Goal: Register for event/course

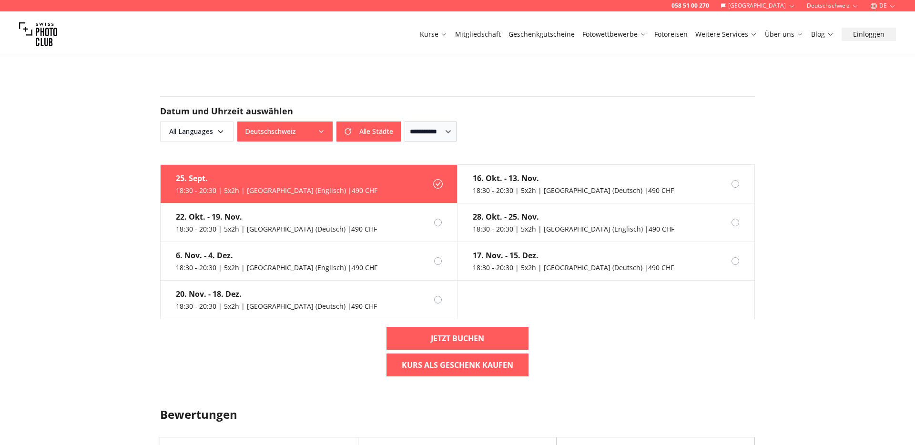
scroll to position [627, 0]
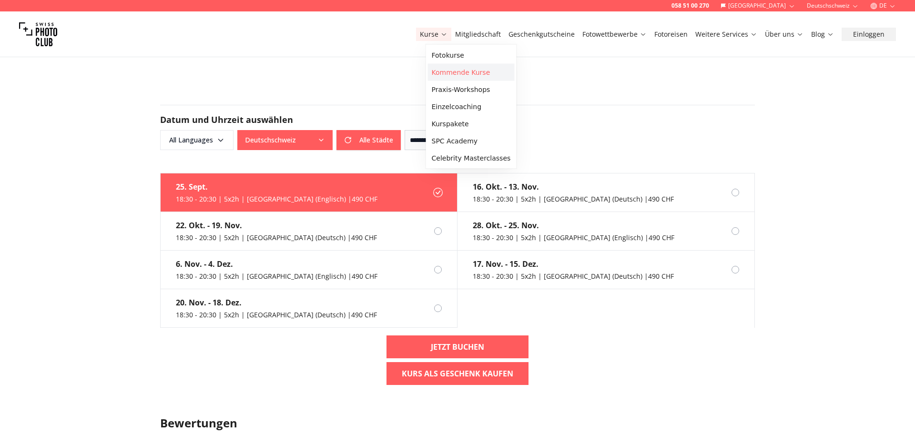
click at [452, 70] on link "Kommende Kurse" at bounding box center [471, 72] width 87 height 17
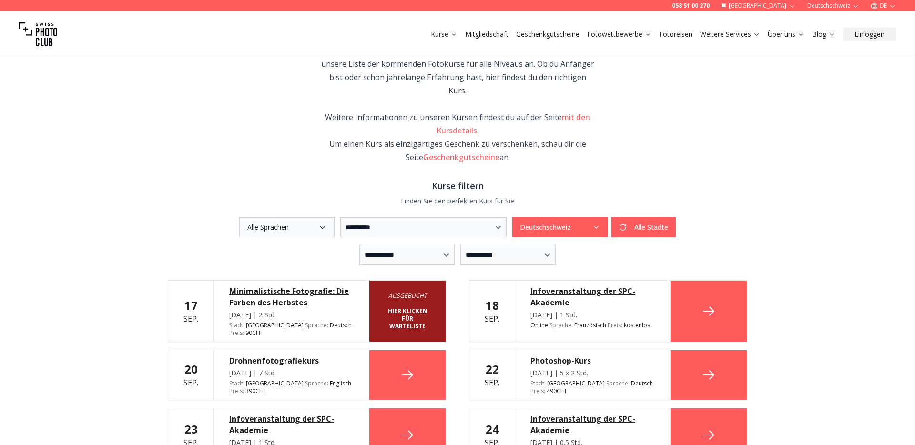
scroll to position [103, 0]
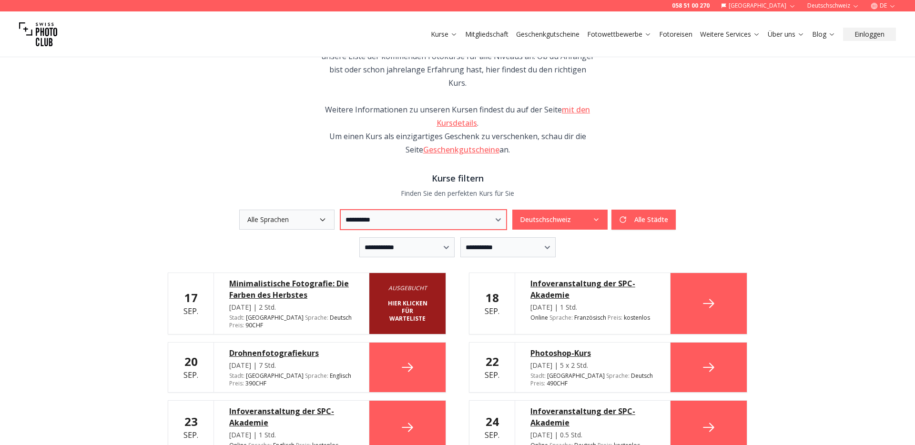
click at [385, 210] on select "**********" at bounding box center [423, 220] width 166 height 20
select select "***"
click at [340, 210] on select "**********" at bounding box center [423, 220] width 166 height 20
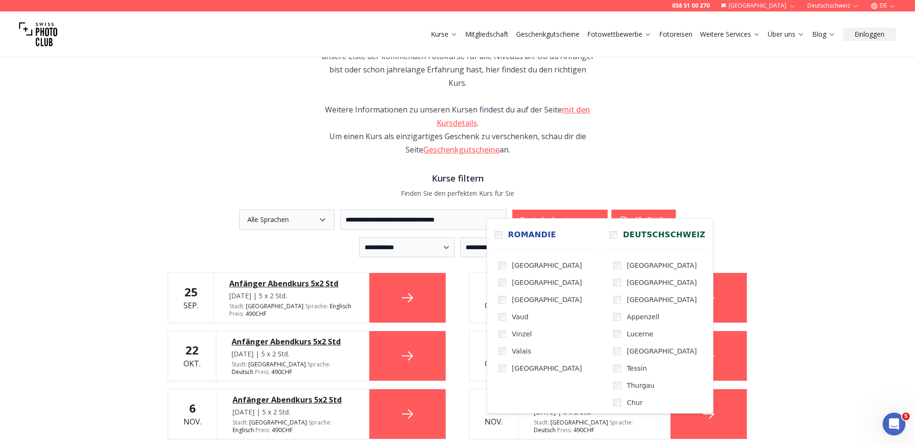
click at [570, 210] on button "Deutschschweiz" at bounding box center [559, 220] width 95 height 20
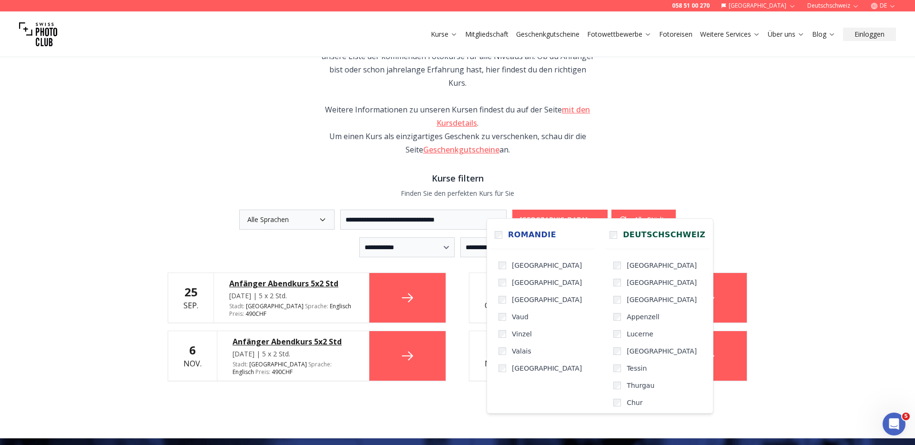
click at [618, 171] on h3 "Kurse filtern" at bounding box center [457, 177] width 579 height 13
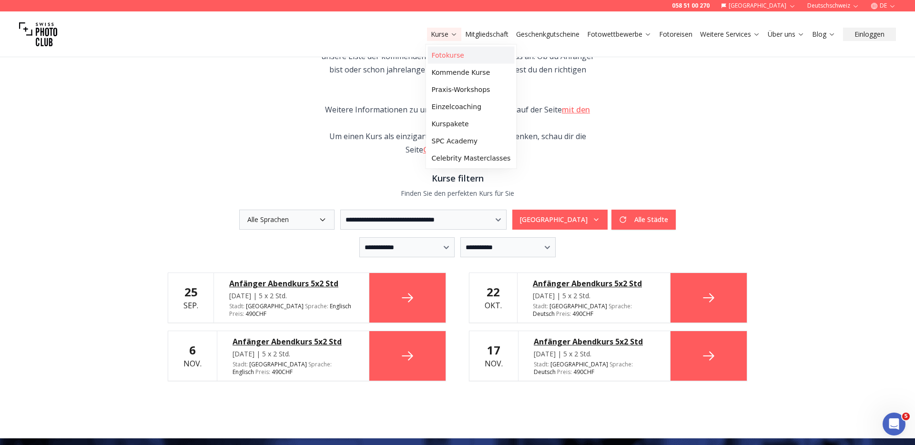
click at [437, 57] on link "Fotokurse" at bounding box center [471, 55] width 87 height 17
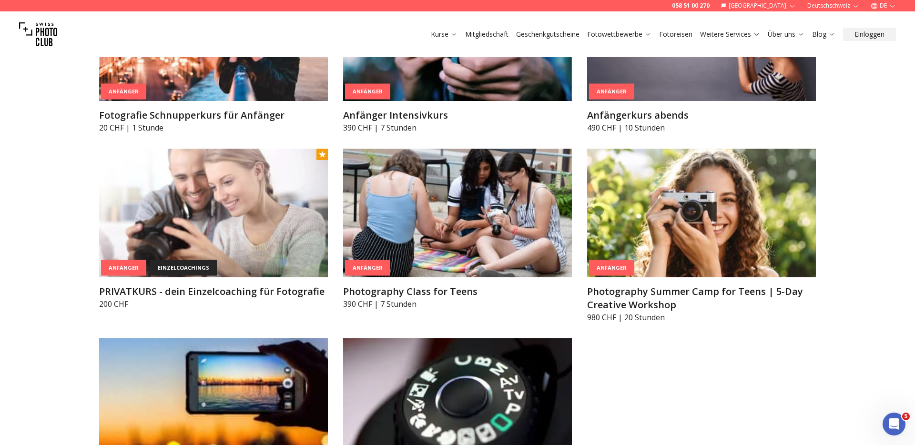
scroll to position [618, 0]
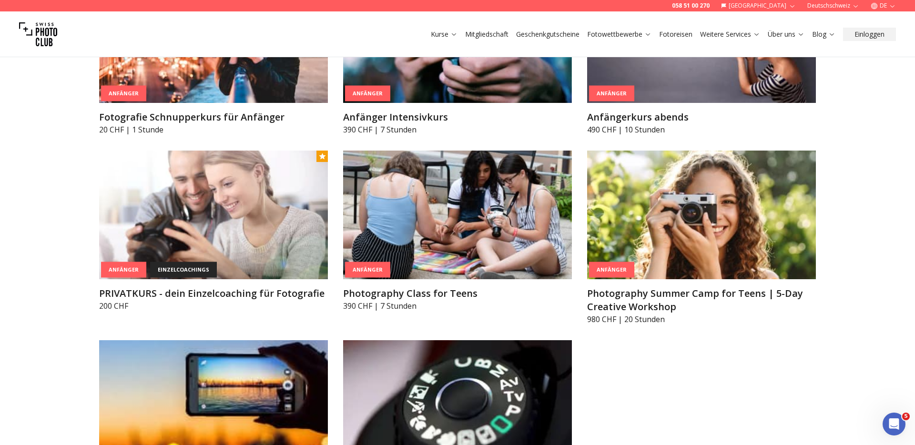
click at [489, 33] on link "Mitgliedschaft" at bounding box center [486, 35] width 43 height 10
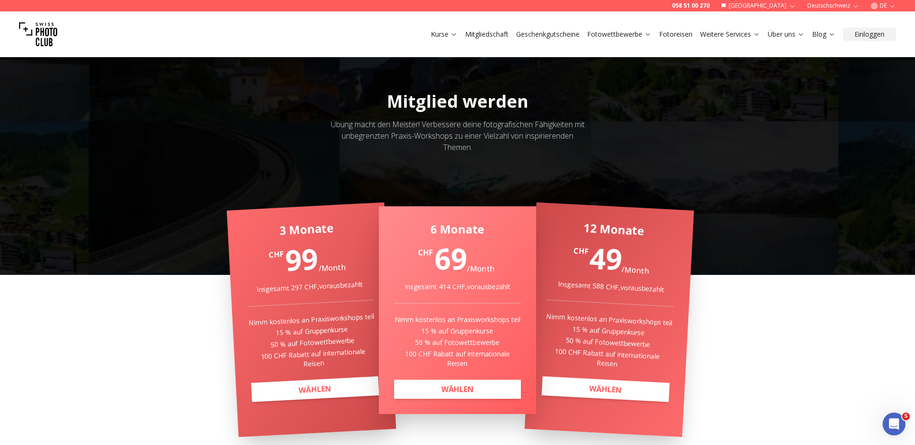
scroll to position [75, 0]
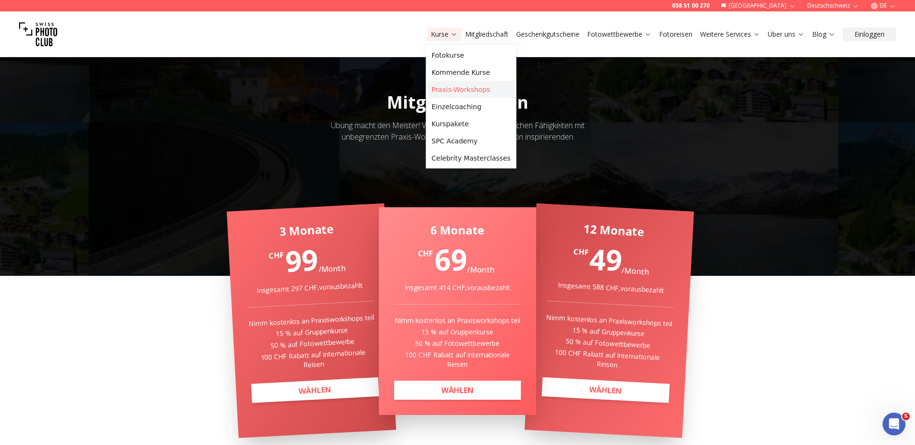
click at [465, 91] on link "Praxis-Workshops" at bounding box center [471, 89] width 87 height 17
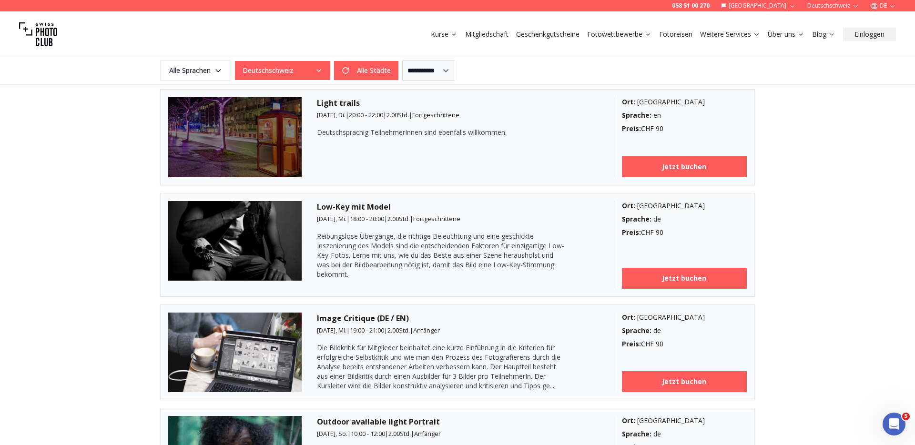
scroll to position [646, 0]
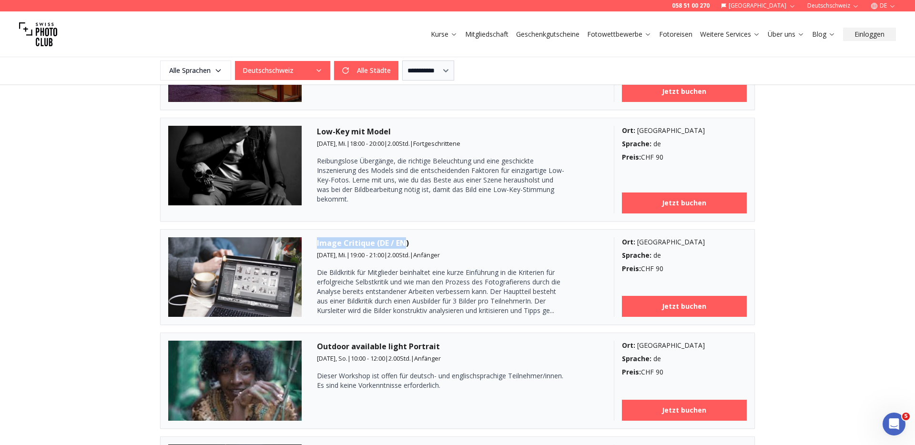
drag, startPoint x: 314, startPoint y: 242, endPoint x: 405, endPoint y: 246, distance: 91.1
click at [405, 246] on article "Image Critique (DE / EN) 22. Okt., Mi. | 19:00 - 21:00 | 2.00 Std. | Anfänger D…" at bounding box center [457, 277] width 594 height 96
click at [407, 245] on h3 "Image Critique (DE / EN)" at bounding box center [458, 242] width 282 height 11
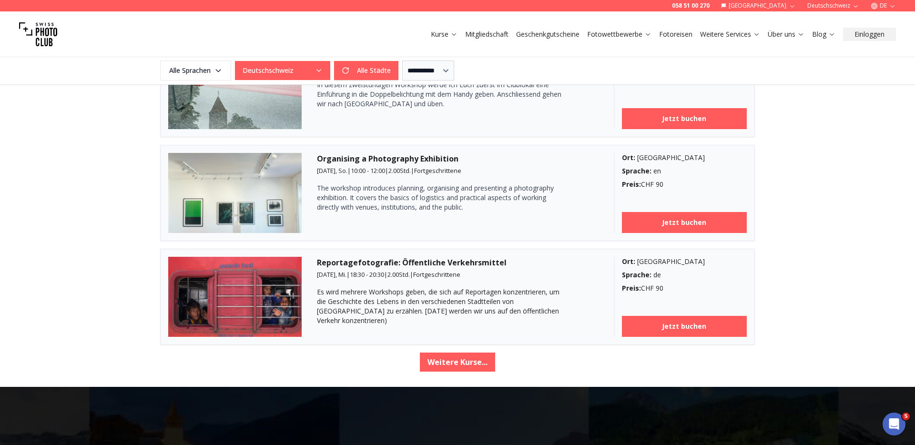
scroll to position [1538, 0]
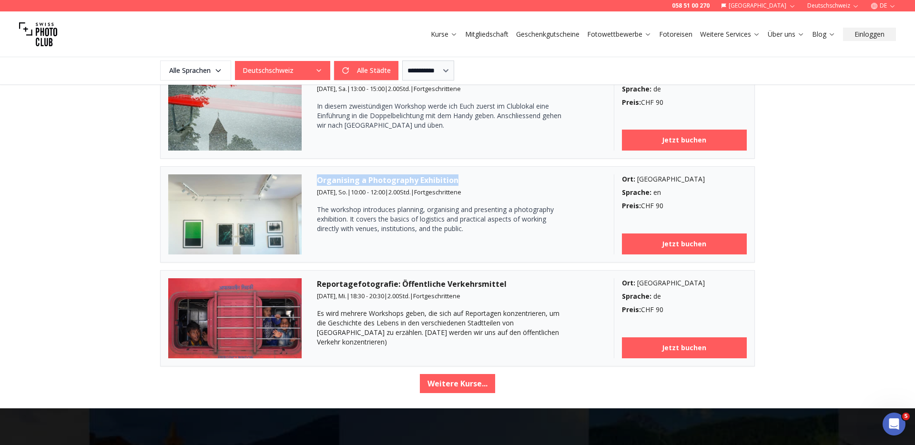
drag, startPoint x: 315, startPoint y: 179, endPoint x: 419, endPoint y: 245, distance: 122.5
click at [467, 183] on article "Organising a Photography Exhibition 9. Nov., So. | 10:00 - 12:00 | 2.00 Std. | …" at bounding box center [457, 214] width 594 height 96
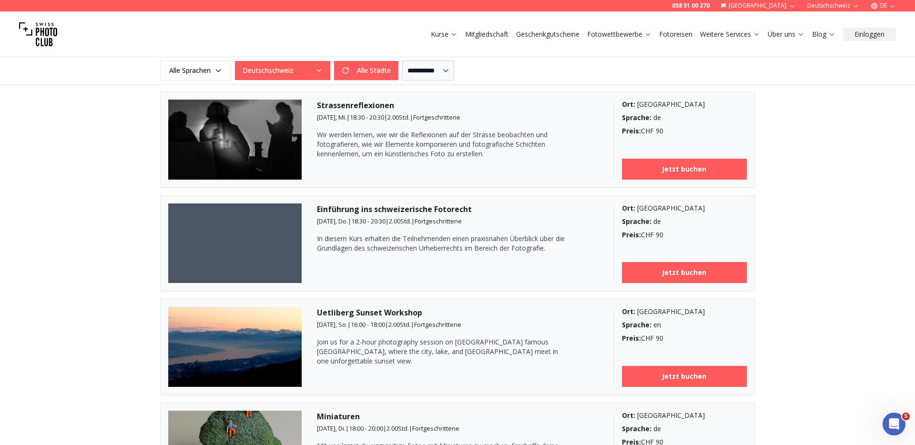
scroll to position [1094, 0]
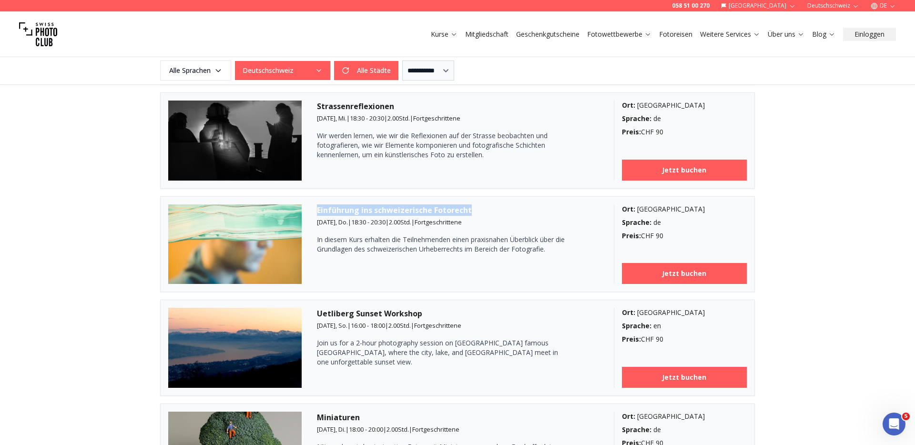
drag, startPoint x: 323, startPoint y: 210, endPoint x: 473, endPoint y: 209, distance: 149.6
click at [473, 209] on h3 "Einführung ins schweizerische Fotorecht" at bounding box center [458, 209] width 282 height 11
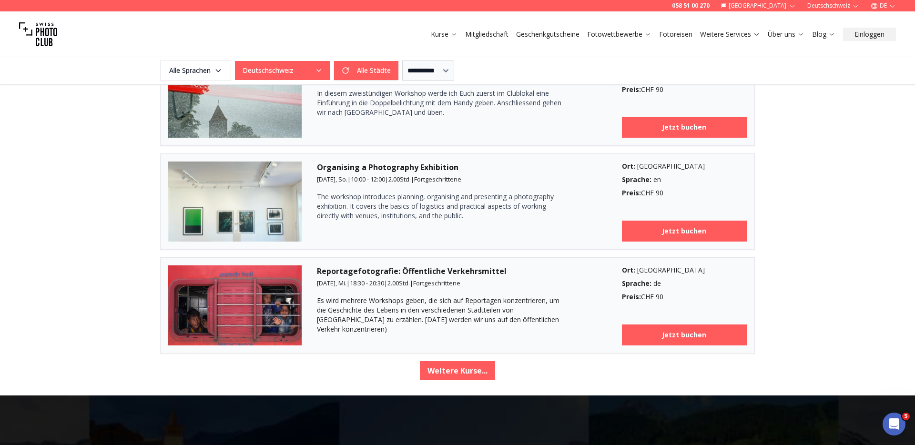
scroll to position [1552, 0]
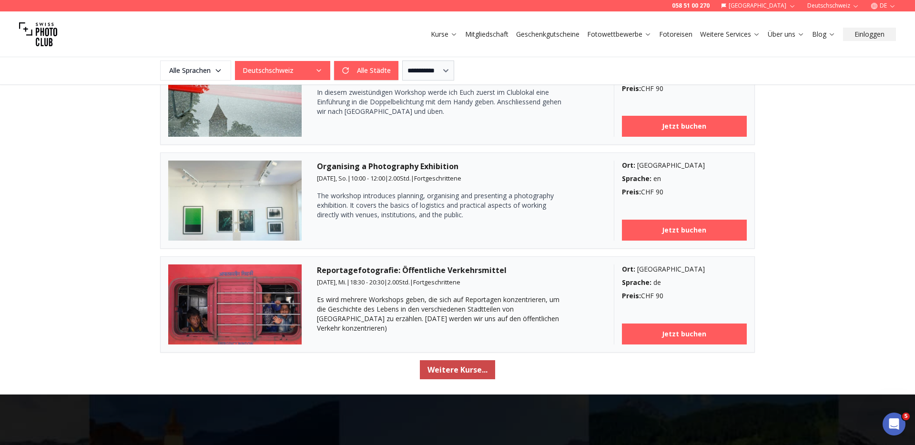
click at [458, 370] on button "Weitere Kurse..." at bounding box center [457, 369] width 75 height 19
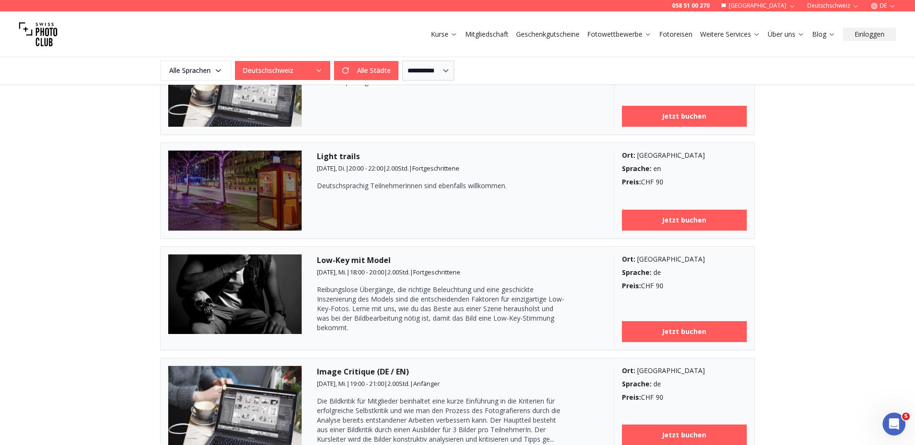
scroll to position [516, 0]
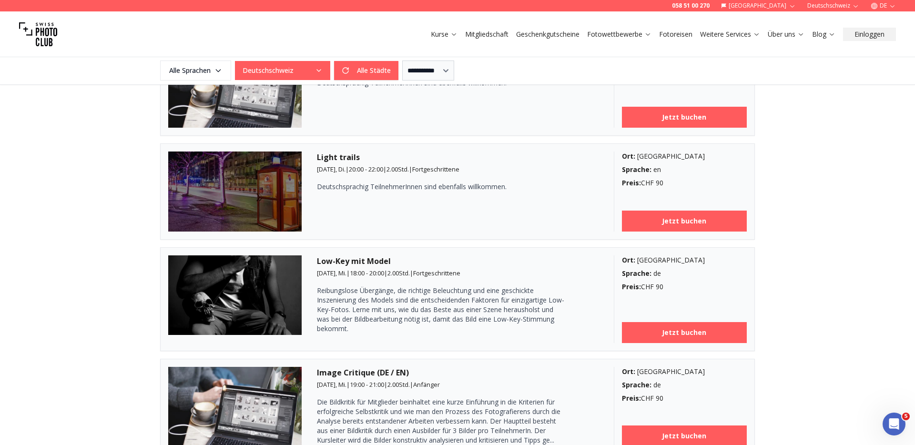
click at [438, 170] on span "Fortgeschrittene" at bounding box center [435, 169] width 47 height 9
click at [473, 173] on div "Light trails 14. Okt., Di. | 20:00 - 22:00 | 2.00 Std. | Fortgeschrittene Deuts…" at bounding box center [458, 191] width 282 height 80
click at [446, 169] on span "Fortgeschrittene" at bounding box center [435, 169] width 47 height 9
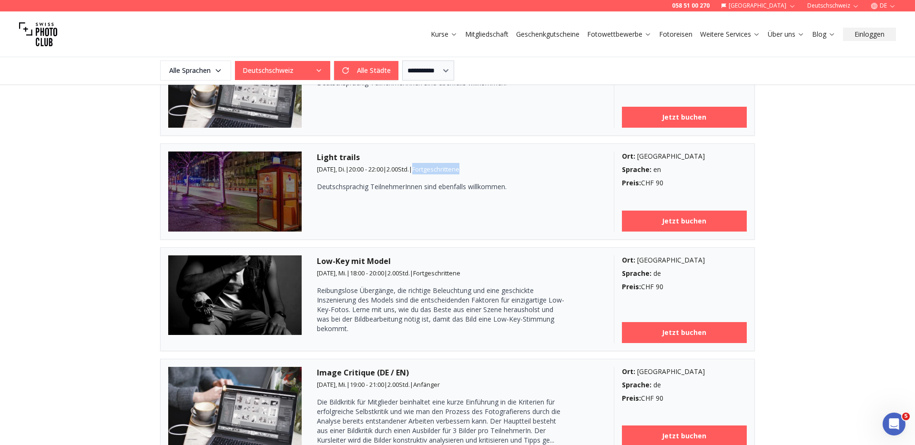
click at [480, 171] on div "Light trails 14. Okt., Di. | 20:00 - 22:00 | 2.00 Std. | Fortgeschrittene Deuts…" at bounding box center [458, 191] width 282 height 80
click at [658, 223] on link "Jetzt buchen" at bounding box center [684, 221] width 125 height 21
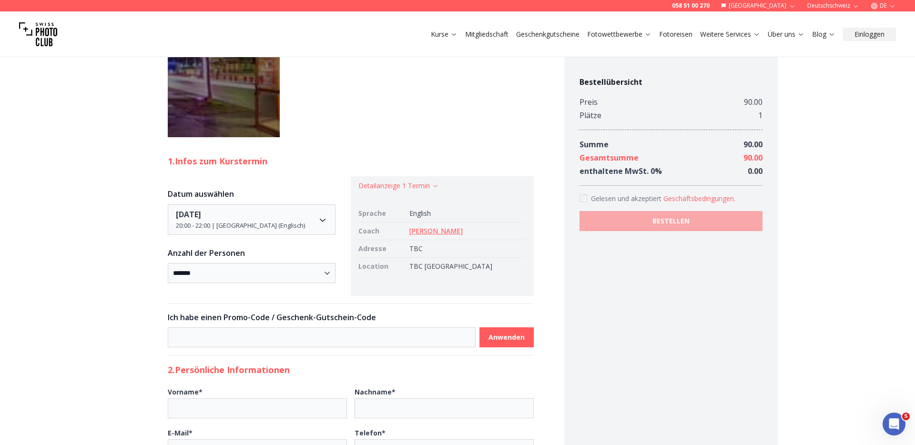
scroll to position [287, 0]
drag, startPoint x: 453, startPoint y: 248, endPoint x: 424, endPoint y: 248, distance: 29.1
click at [424, 248] on td "TBC" at bounding box center [465, 248] width 121 height 18
click at [428, 249] on td "TBC" at bounding box center [465, 248] width 121 height 18
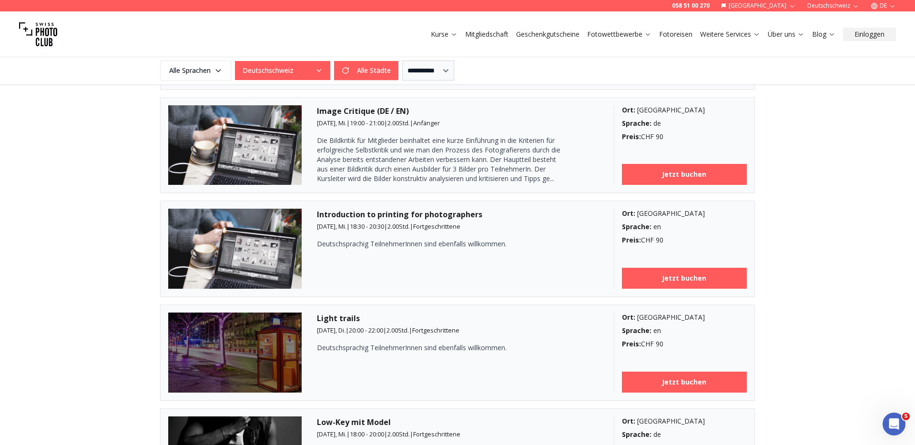
scroll to position [346, 0]
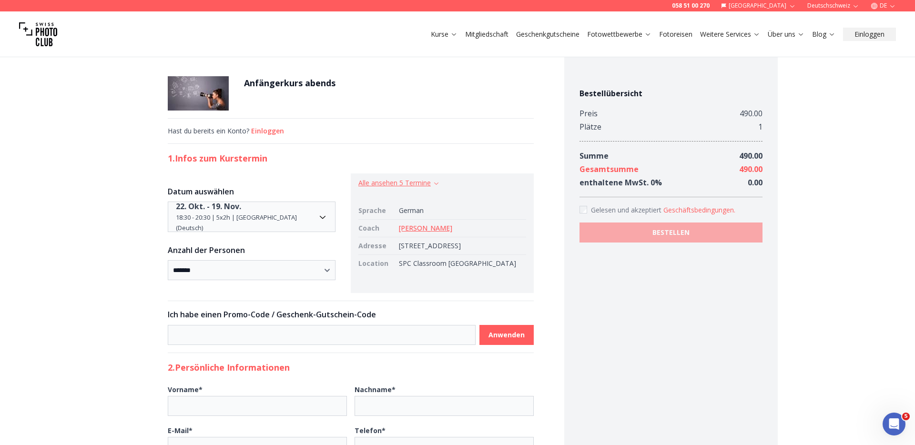
click at [393, 185] on button "Alle ansehen 5 Termine" at bounding box center [398, 183] width 81 height 10
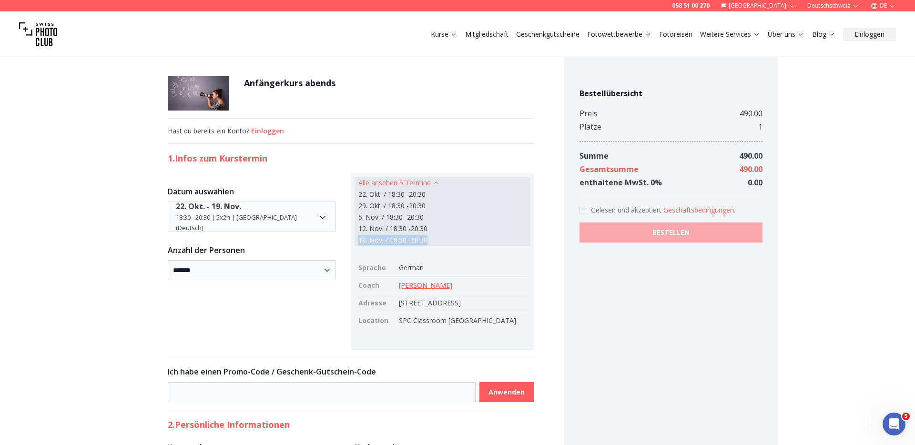
drag, startPoint x: 440, startPoint y: 239, endPoint x: 363, endPoint y: 238, distance: 76.7
click at [363, 238] on div "Alle ansehen 5 Termine 22. Okt. / 18:30 - 20:30 29. Okt. / 18:30 - 20:30 5. Nov…" at bounding box center [441, 211] width 175 height 69
click at [440, 240] on div "19. Nov. / 18:30 - 20:30" at bounding box center [442, 240] width 168 height 10
